Goal: Information Seeking & Learning: Learn about a topic

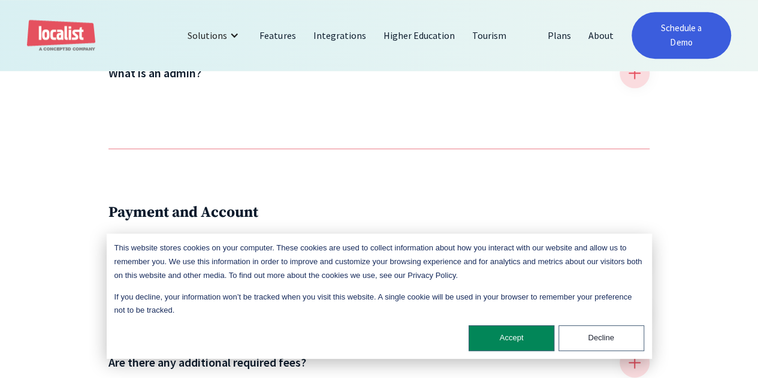
scroll to position [659, 0]
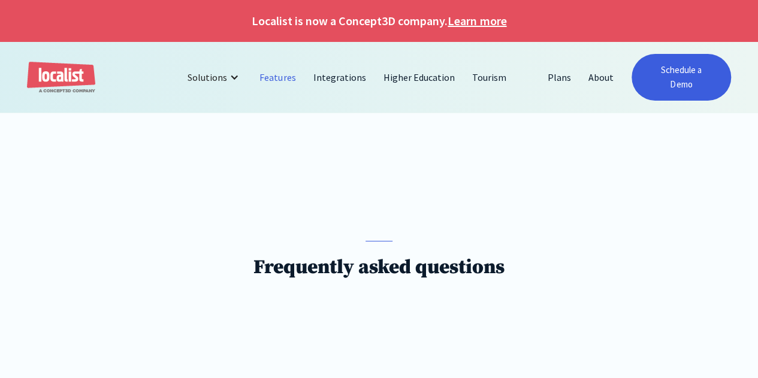
click at [276, 71] on link "Features" at bounding box center [277, 77] width 53 height 29
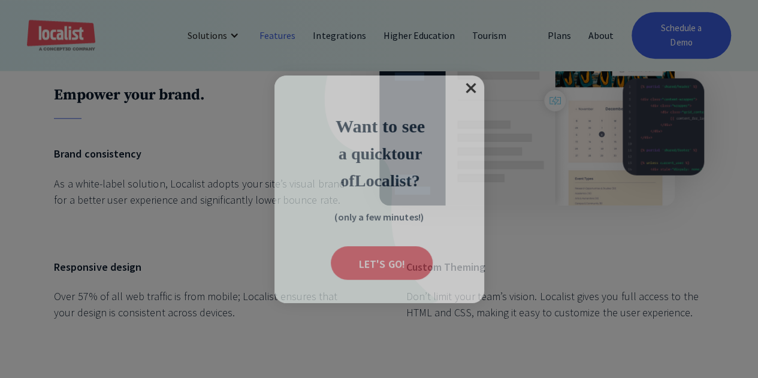
scroll to position [599, 0]
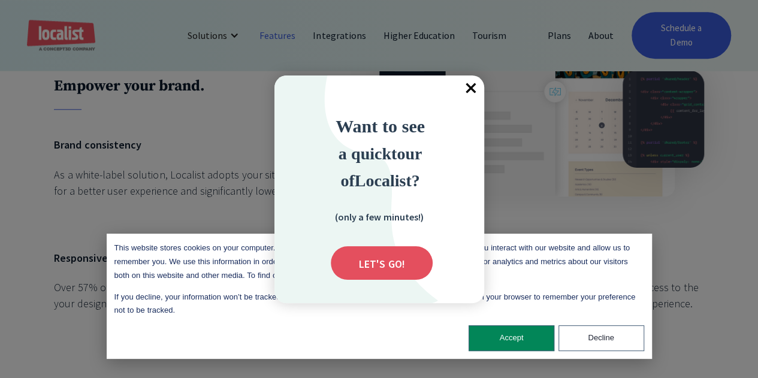
click at [462, 88] on span "×" at bounding box center [471, 88] width 26 height 26
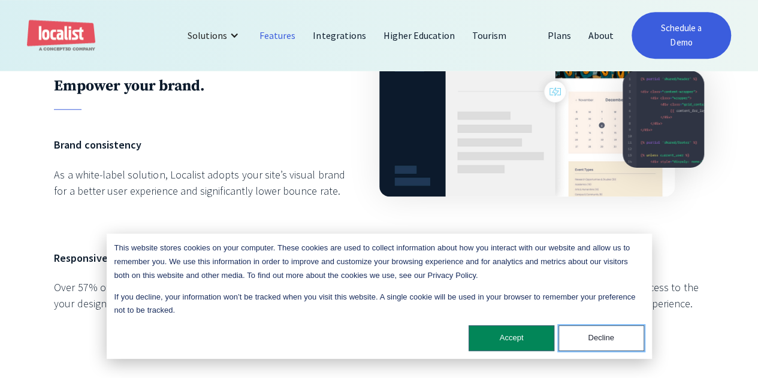
click at [629, 341] on button "Decline" at bounding box center [601, 338] width 86 height 26
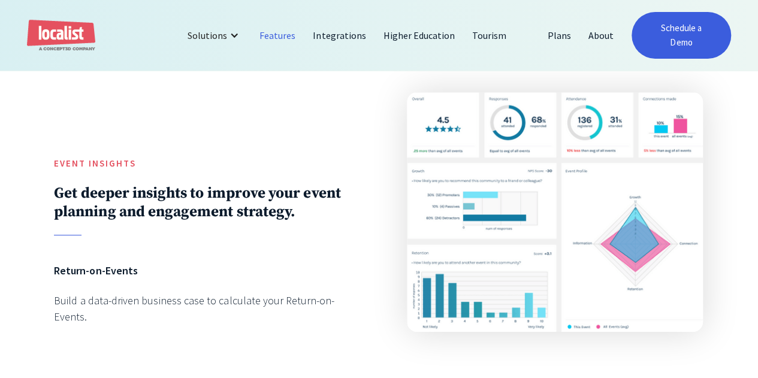
scroll to position [1934, 0]
